Goal: Find specific page/section: Find specific page/section

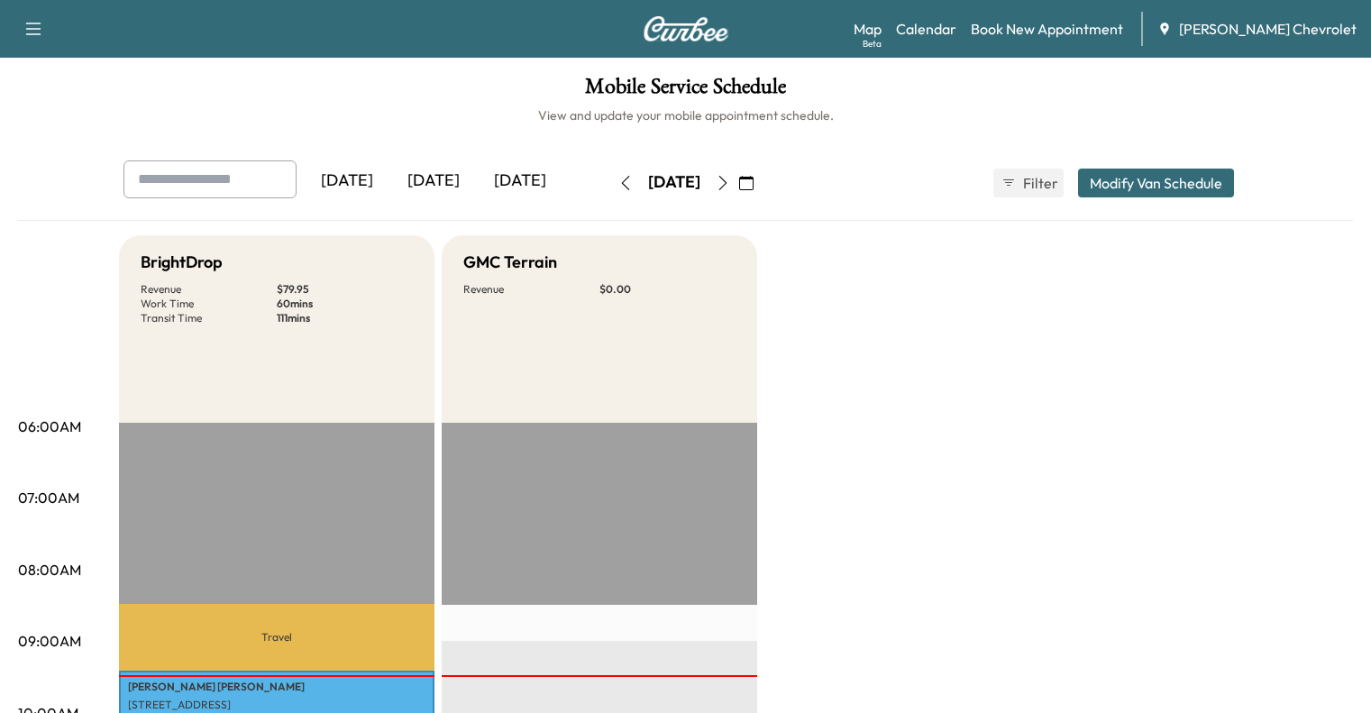
scroll to position [890, 0]
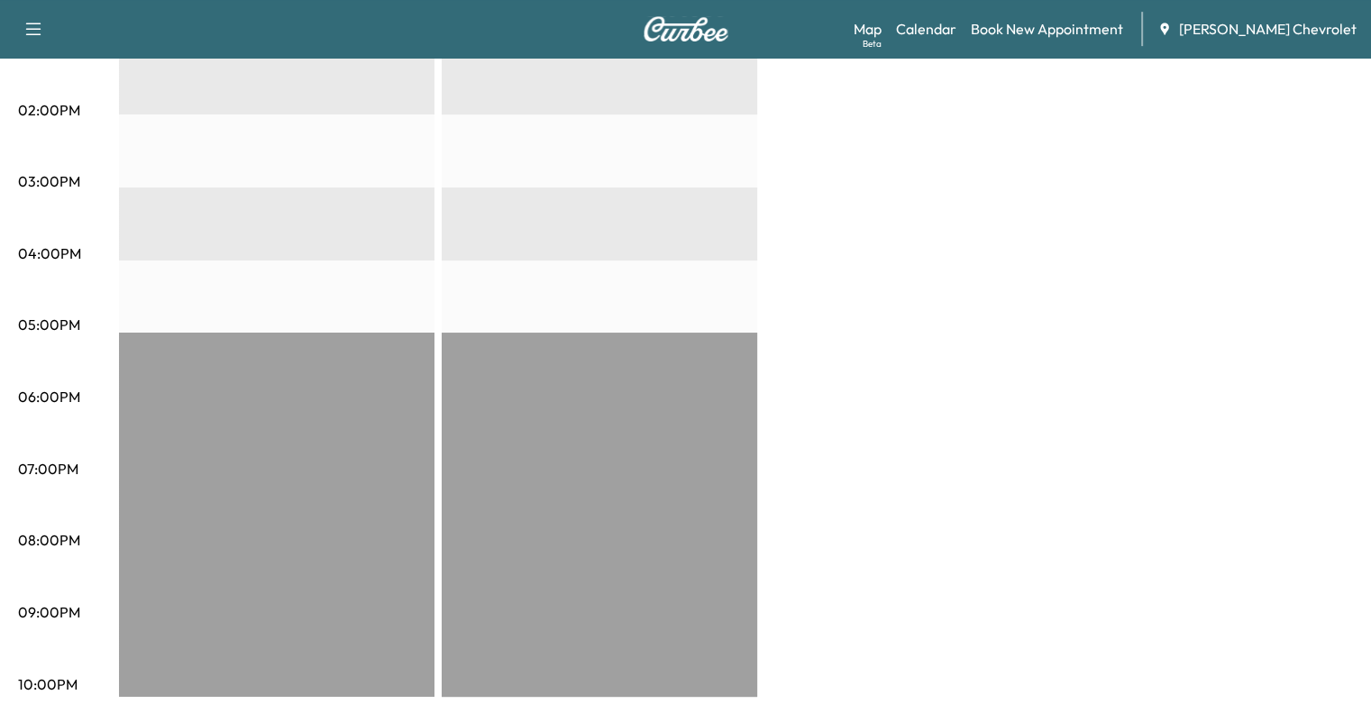
click at [266, 213] on div "Travel [PERSON_NAME] [STREET_ADDRESS] $ 79.95 9:25 am - 10:25 am Travel EST Sta…" at bounding box center [276, 114] width 315 height 1164
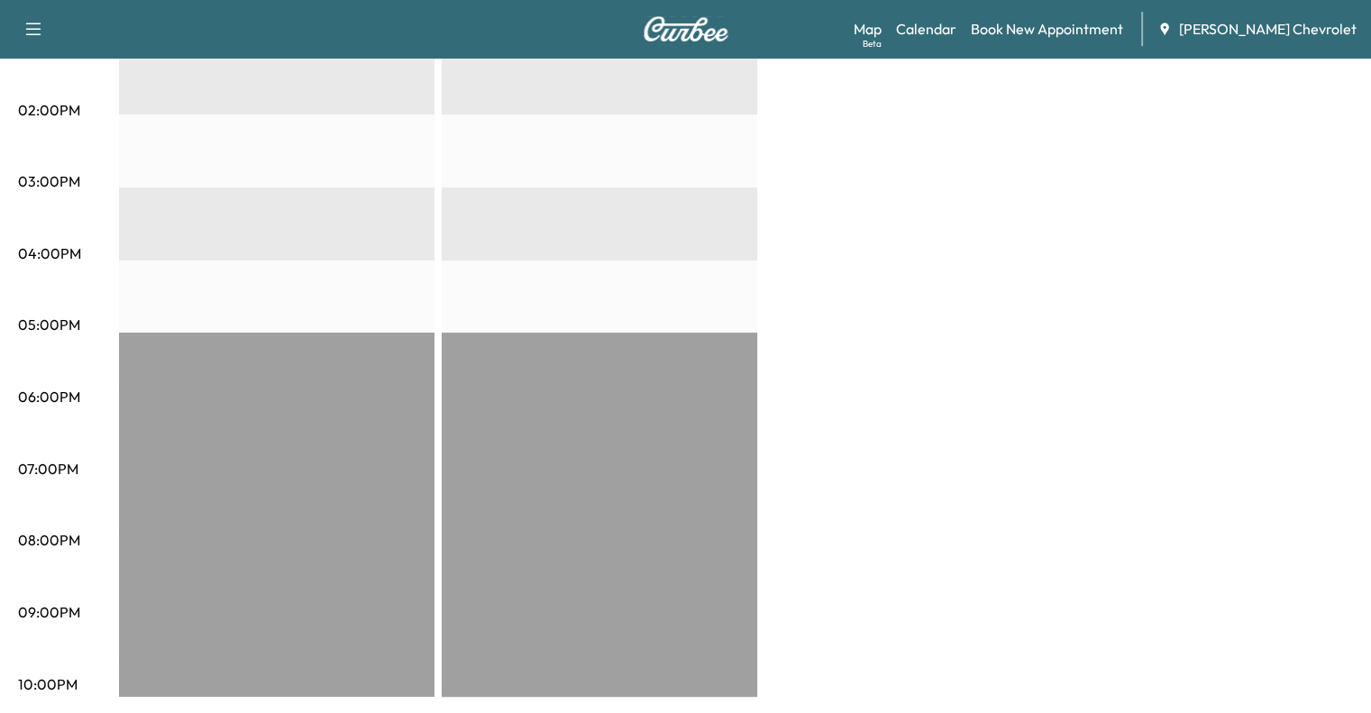
click at [266, 213] on div "Travel [PERSON_NAME] [STREET_ADDRESS] $ 79.95 9:25 am - 10:25 am Travel EST Sta…" at bounding box center [276, 114] width 315 height 1164
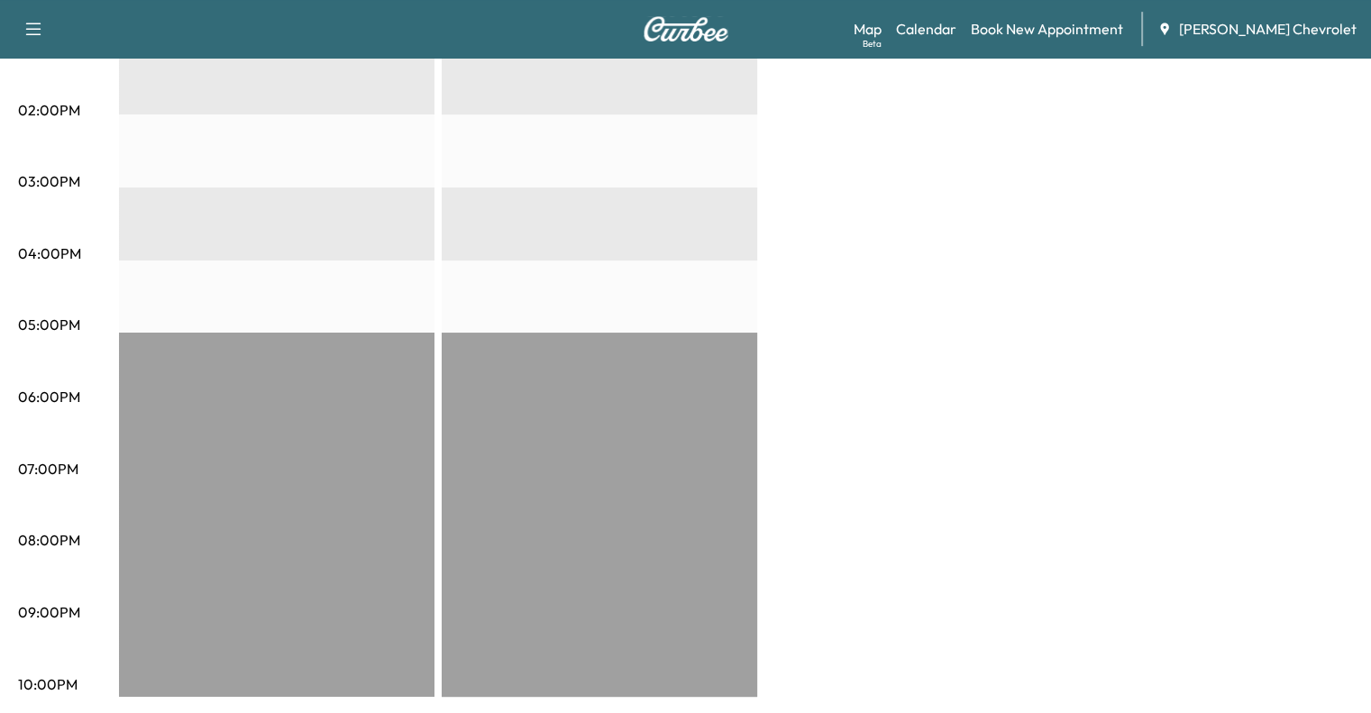
drag, startPoint x: 0, startPoint y: 0, endPoint x: 266, endPoint y: 213, distance: 340.4
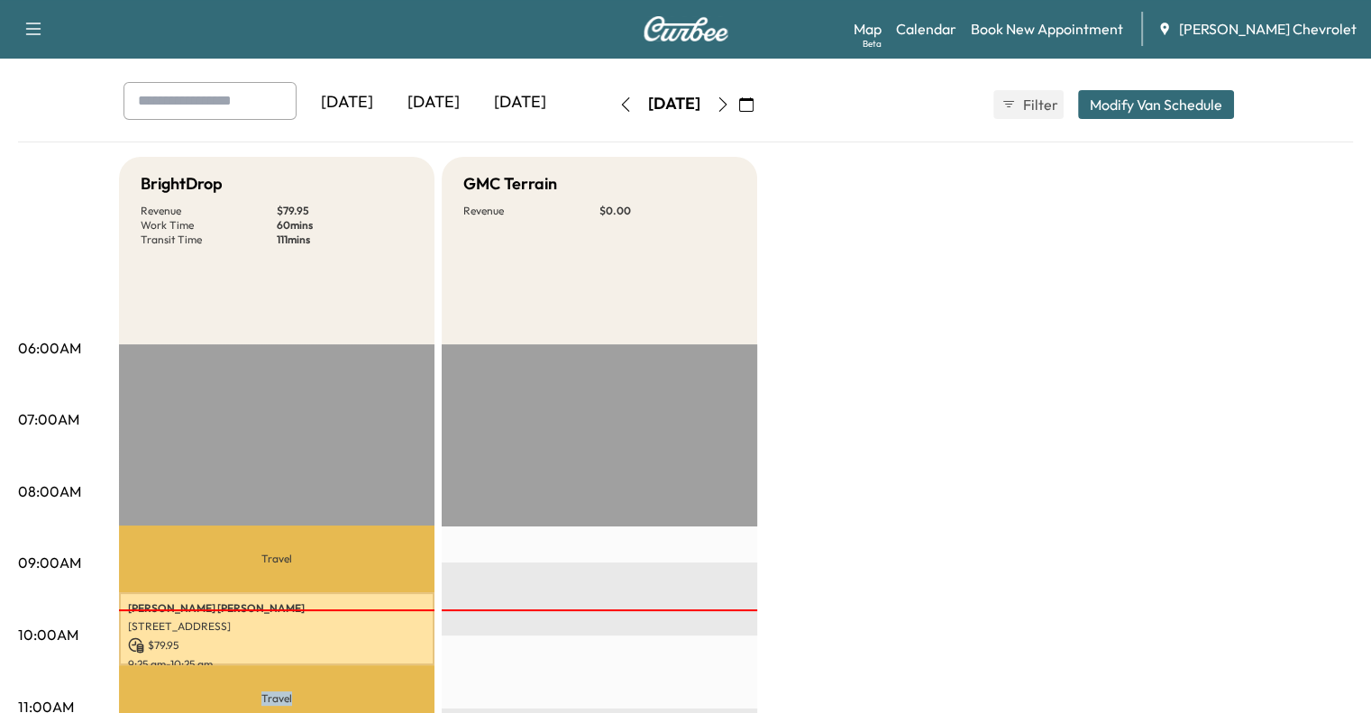
scroll to position [77, 0]
